Goal: Information Seeking & Learning: Check status

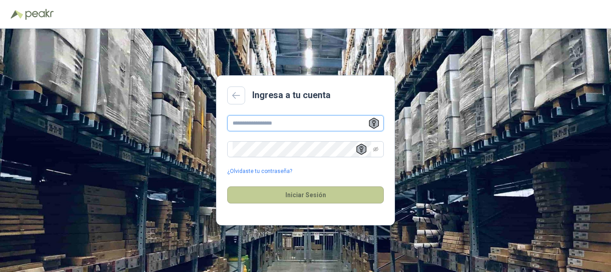
type input "**********"
click at [296, 194] on button "Iniciar Sesión" at bounding box center [305, 194] width 157 height 17
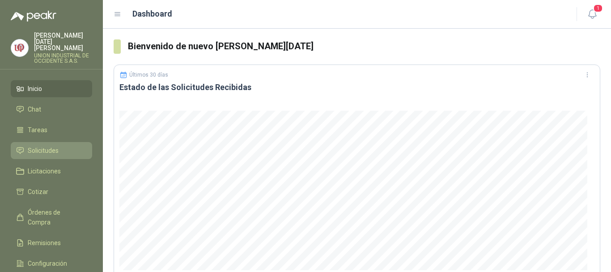
click at [34, 145] on span "Solicitudes" at bounding box center [43, 150] width 31 height 10
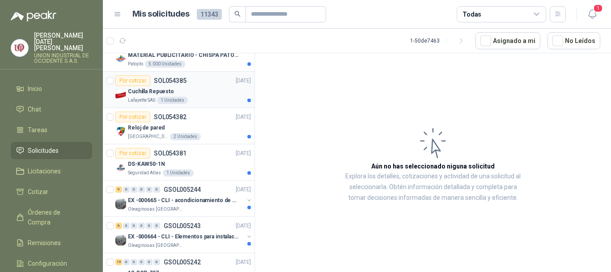
scroll to position [179, 0]
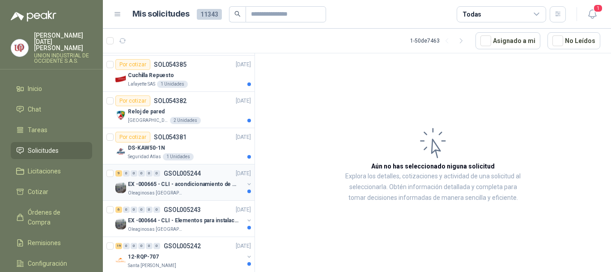
click at [153, 188] on p "EX -000665 - CLI - acondicionamiento de caja para" at bounding box center [183, 184] width 111 height 9
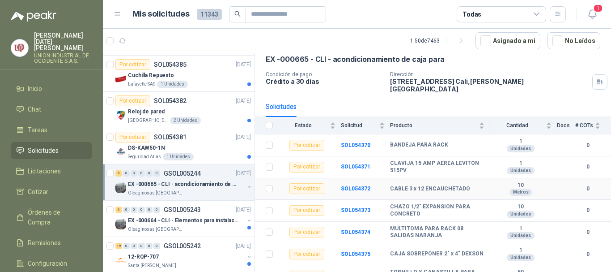
scroll to position [94, 0]
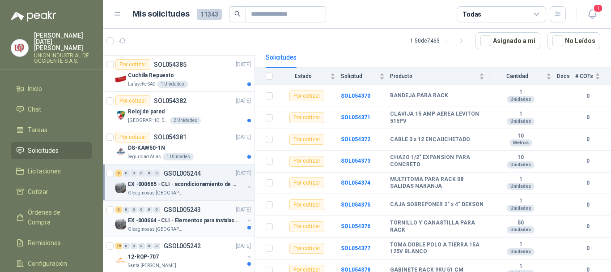
click at [156, 218] on p "EX -000664 - CLI - Elementos para instalacion de c" at bounding box center [183, 220] width 111 height 9
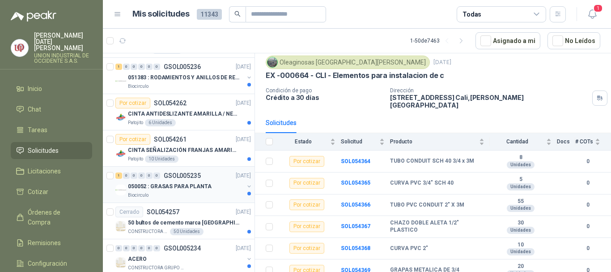
scroll to position [582, 0]
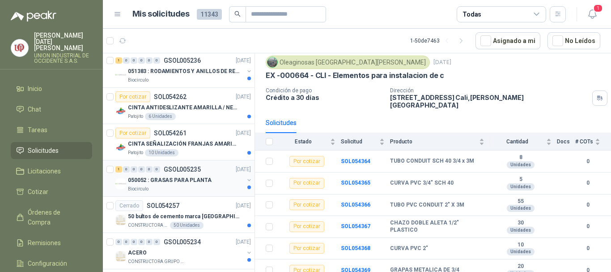
click at [162, 174] on div "1 0 0 0 0 0 GSOL005235 [DATE]" at bounding box center [183, 169] width 137 height 11
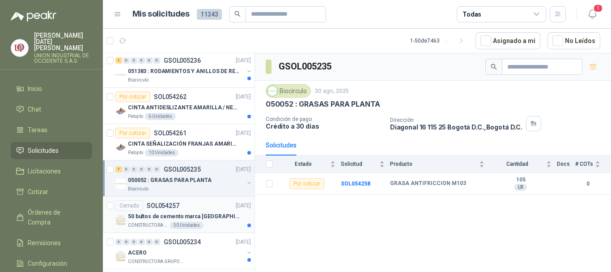
click at [136, 215] on p "50 bultos de cemento marca [GEOGRAPHIC_DATA][PERSON_NAME]" at bounding box center [183, 216] width 111 height 9
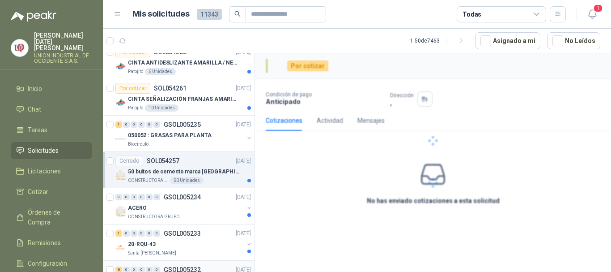
scroll to position [716, 0]
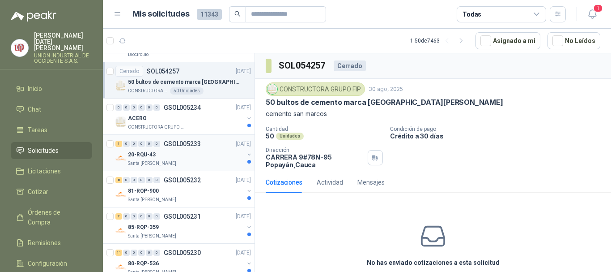
click at [152, 153] on p "20-RQU-43" at bounding box center [142, 154] width 28 height 9
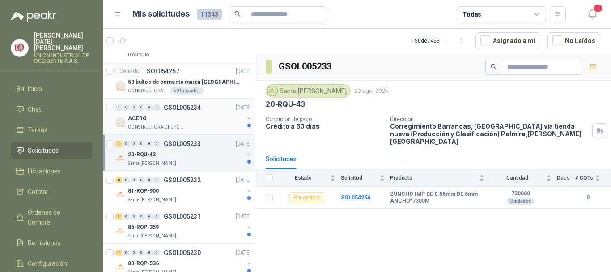
click at [173, 118] on div "ACERO" at bounding box center [186, 118] width 116 height 11
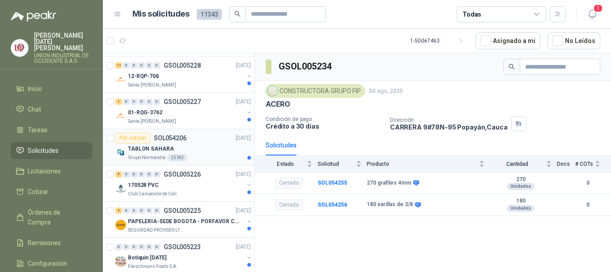
scroll to position [984, 0]
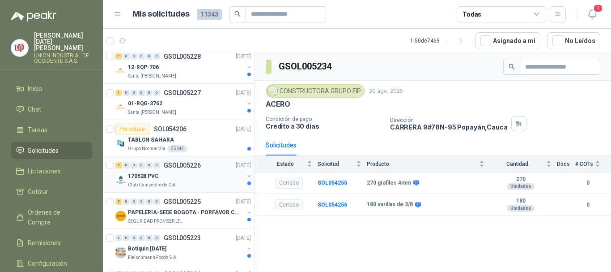
click at [163, 181] on p "Club Campestre de Cali" at bounding box center [152, 184] width 49 height 7
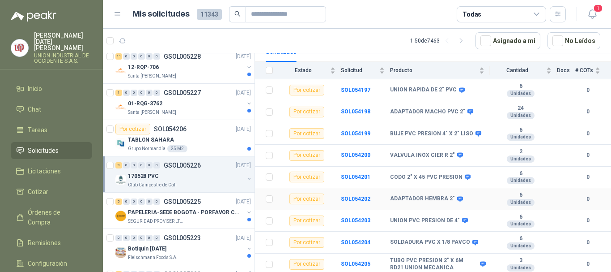
scroll to position [100, 0]
click at [162, 208] on p "PAPELERIA-SEDE BOGOTA - PORFAVOR CTZ COMPLETO" at bounding box center [183, 212] width 111 height 9
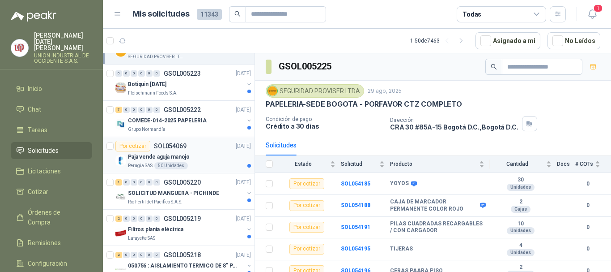
scroll to position [1163, 0]
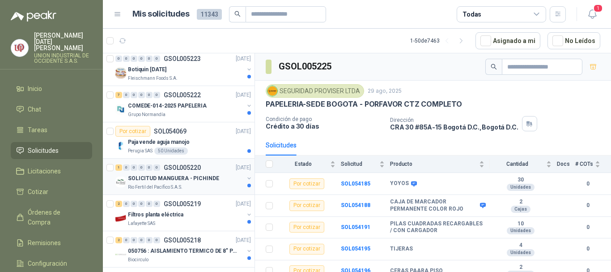
click at [156, 175] on p "SOLICITUD MANGUERA - PICHINDE" at bounding box center [173, 178] width 91 height 9
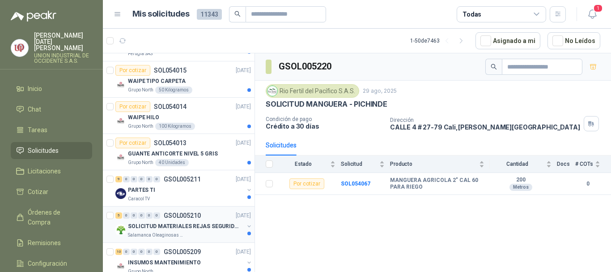
scroll to position [1566, 0]
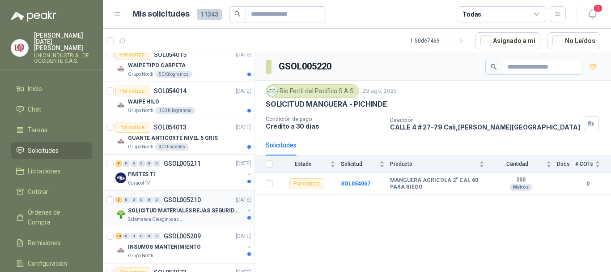
click at [170, 217] on p "Salamanca Oleaginosas SAS" at bounding box center [156, 219] width 56 height 7
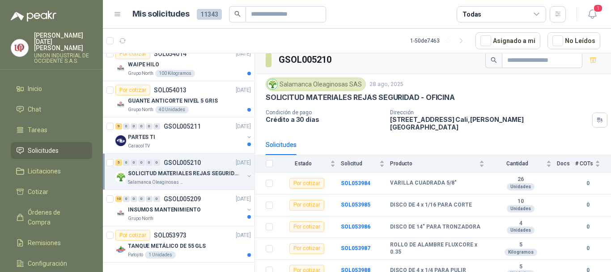
scroll to position [1610, 0]
click at [200, 169] on p "SOLICITUD MATERIALES REJAS SEGURIDAD - OFICINA" at bounding box center [183, 173] width 111 height 9
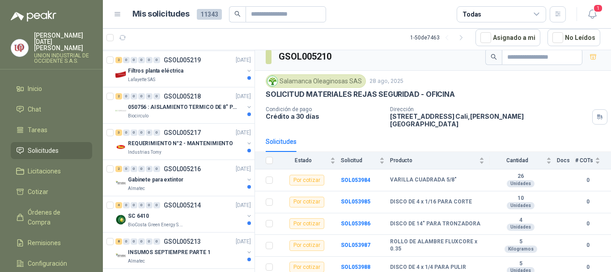
scroll to position [1299, 0]
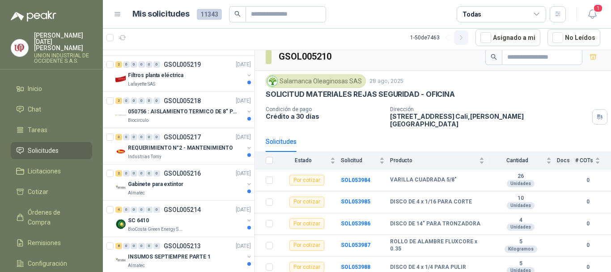
click at [465, 34] on icon "button" at bounding box center [462, 38] width 8 height 8
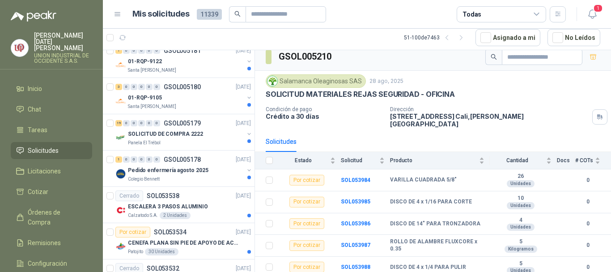
scroll to position [1568, 0]
click at [174, 142] on div "Panela El Trébol" at bounding box center [186, 141] width 116 height 7
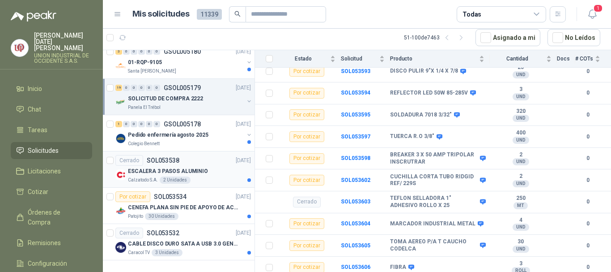
scroll to position [1610, 0]
click at [36, 154] on ul "Inicio Chat Tareas Solicitudes Licitaciones Cotizar Órdenes de Compra Remisione…" at bounding box center [51, 188] width 103 height 216
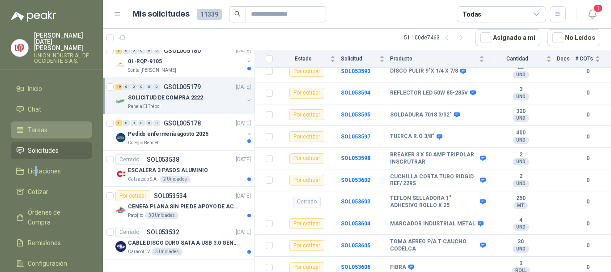
click at [42, 125] on span "Tareas" at bounding box center [38, 130] width 20 height 10
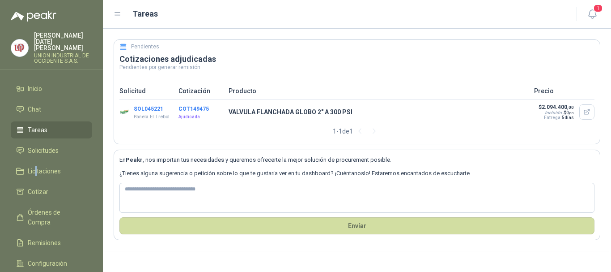
click at [191, 106] on button "COT149475" at bounding box center [194, 109] width 30 height 6
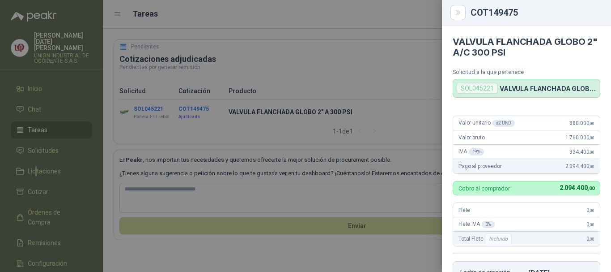
scroll to position [190, 0]
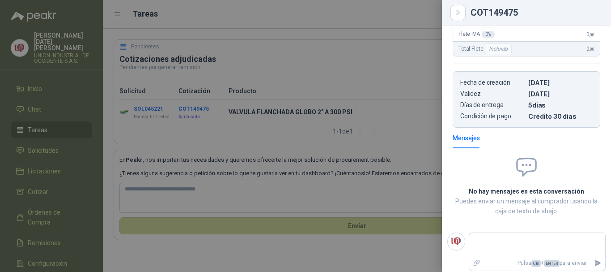
click at [33, 106] on div at bounding box center [305, 136] width 611 height 272
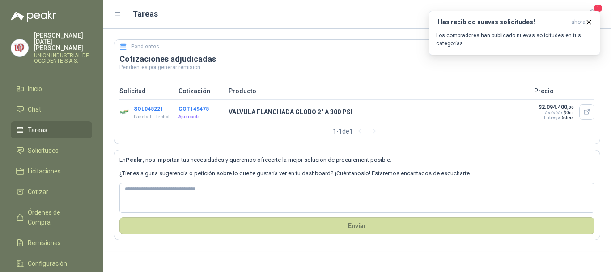
click at [36, 125] on span "Tareas" at bounding box center [38, 130] width 20 height 10
click at [41, 145] on span "Solicitudes" at bounding box center [43, 150] width 31 height 10
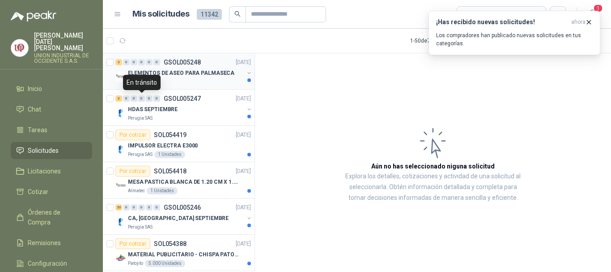
click at [187, 75] on p "ELEMENTOS DE ASEO PARA PALMASECA" at bounding box center [181, 73] width 106 height 9
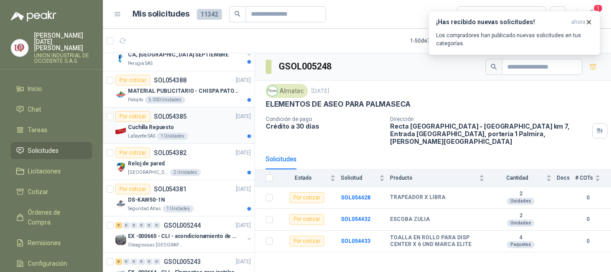
scroll to position [179, 0]
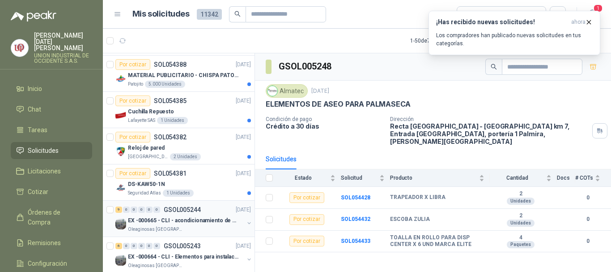
click at [167, 215] on div "EX -000665 - CLI - acondicionamiento de caja para" at bounding box center [186, 220] width 116 height 11
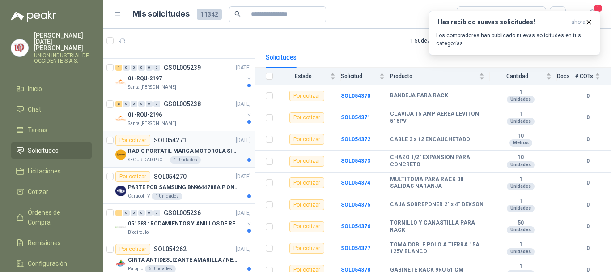
scroll to position [537, 0]
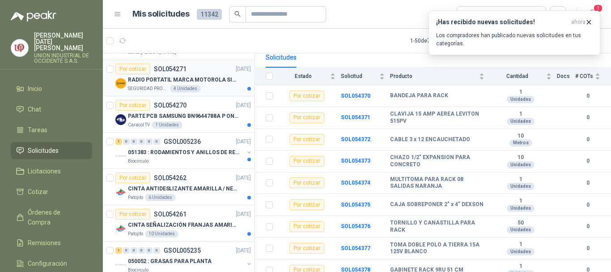
click at [153, 82] on p "RADIO PORTATIL MARCA MOTOROLA SIN PANTALLA CON GPS, INCLUYE: ANTENA, BATERIA, C…" at bounding box center [183, 80] width 111 height 9
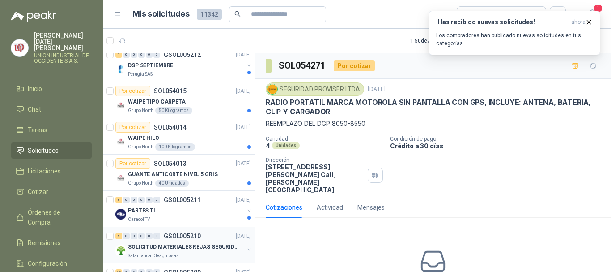
scroll to position [1610, 0]
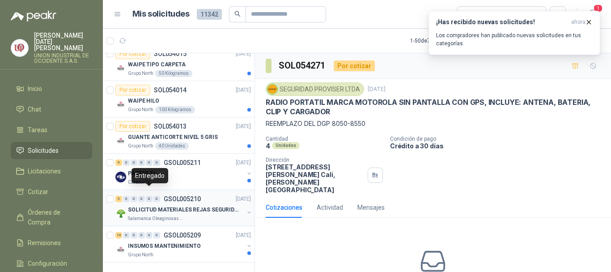
click at [147, 195] on div "5 0 0 0 0 0 GSOL005210 [DATE]" at bounding box center [183, 198] width 137 height 11
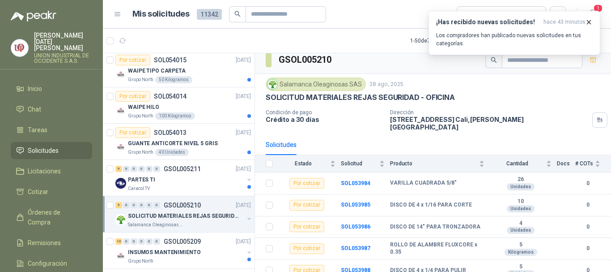
scroll to position [1610, 0]
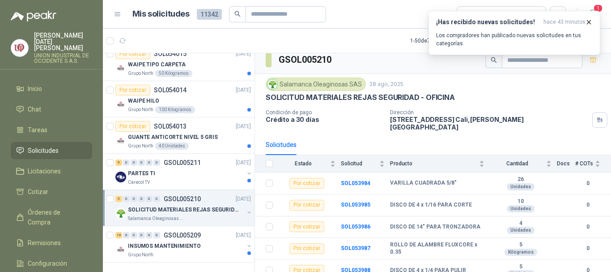
click at [194, 205] on p "SOLICITUD MATERIALES REJAS SEGURIDAD - OFICINA" at bounding box center [183, 209] width 111 height 9
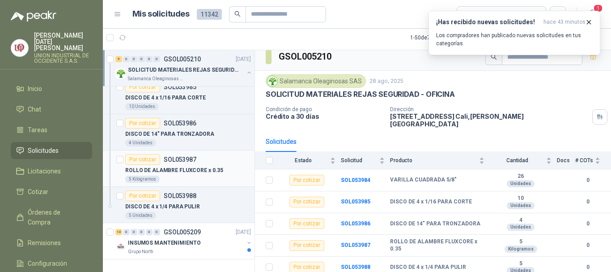
scroll to position [1791, 0]
click at [52, 145] on span "Solicitudes" at bounding box center [43, 150] width 31 height 10
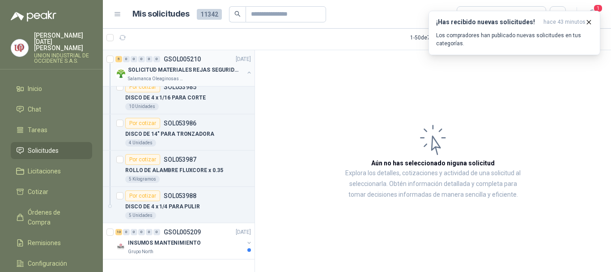
click at [177, 61] on p "GSOL005210" at bounding box center [182, 59] width 37 height 6
